Goal: Navigation & Orientation: Understand site structure

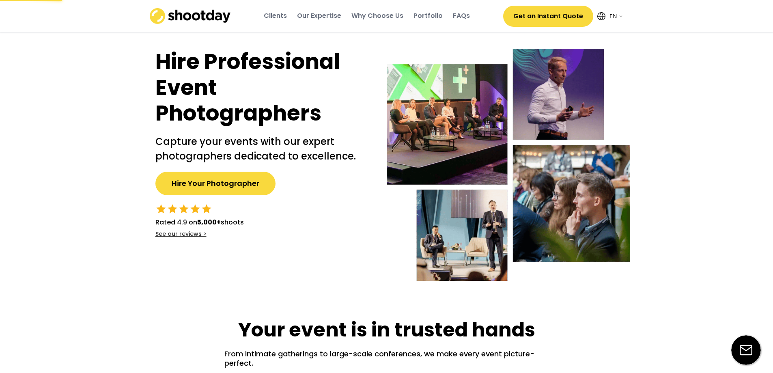
select select ""en""
click at [277, 16] on div "Clients" at bounding box center [275, 15] width 23 height 9
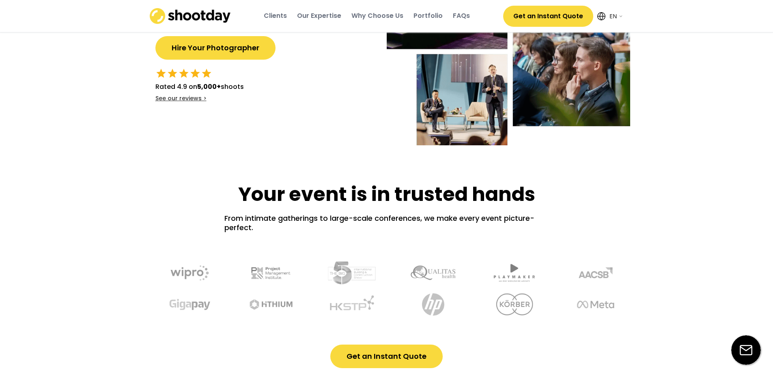
scroll to position [273, 0]
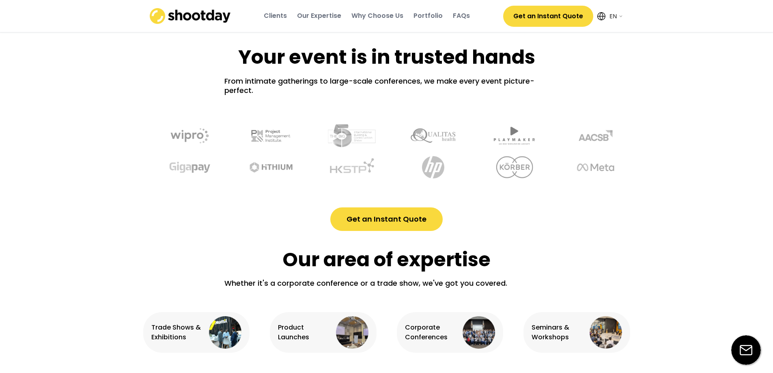
click at [336, 15] on div "Our Expertise" at bounding box center [319, 15] width 44 height 9
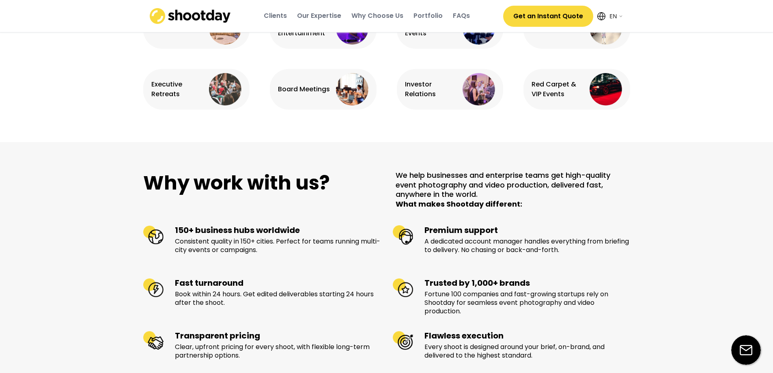
scroll to position [394, 0]
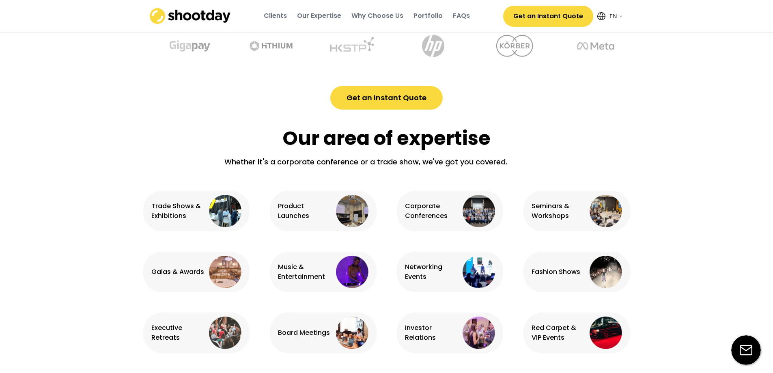
click at [434, 15] on div "Portfolio" at bounding box center [427, 15] width 29 height 9
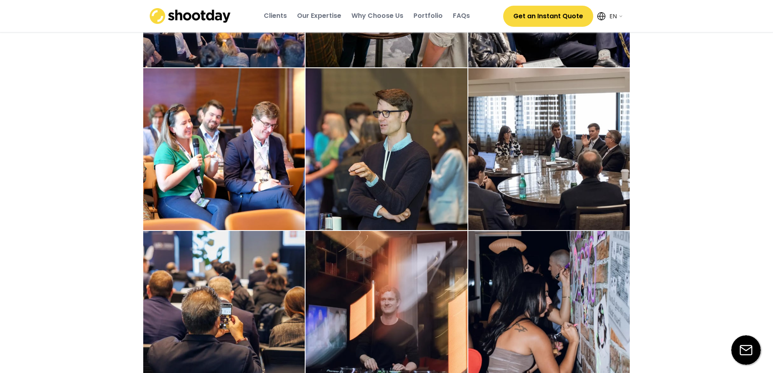
scroll to position [1422, 0]
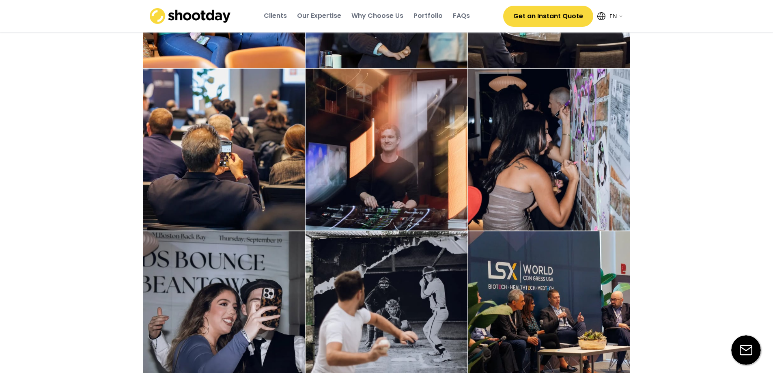
click at [460, 16] on div "FAQs" at bounding box center [461, 15] width 17 height 9
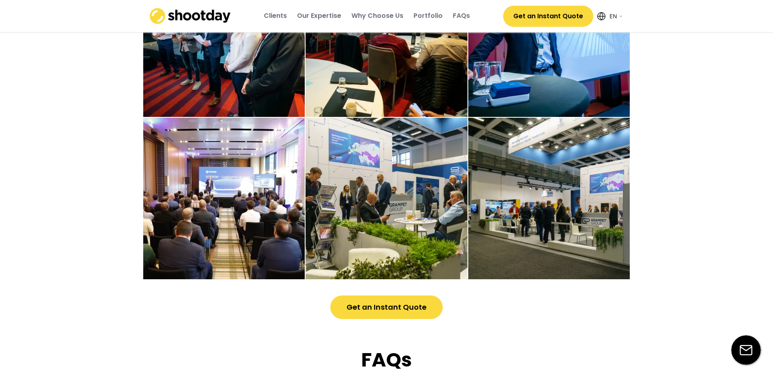
scroll to position [2296, 0]
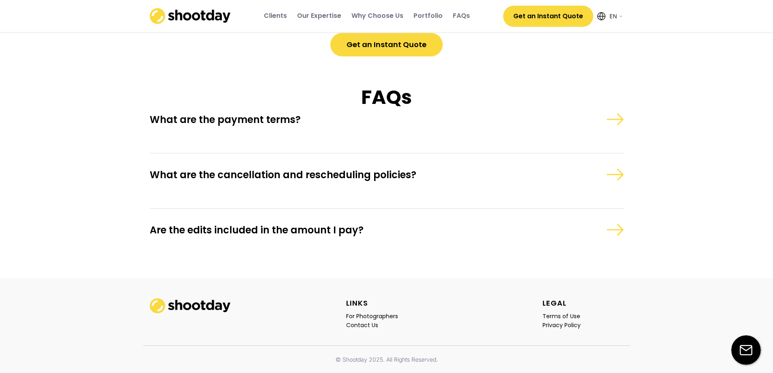
click at [617, 122] on img at bounding box center [614, 119] width 17 height 12
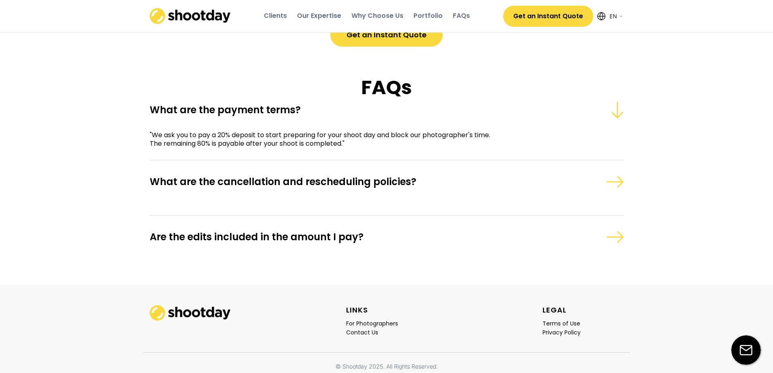
scroll to position [2321, 0]
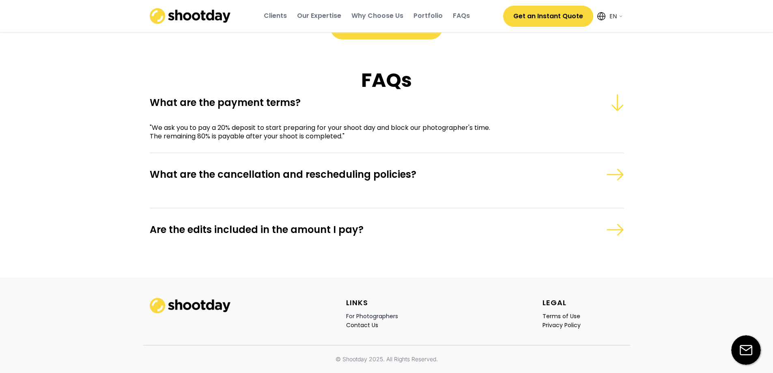
click at [382, 316] on div "For Photographers" at bounding box center [372, 315] width 52 height 7
